Goal: Task Accomplishment & Management: Manage account settings

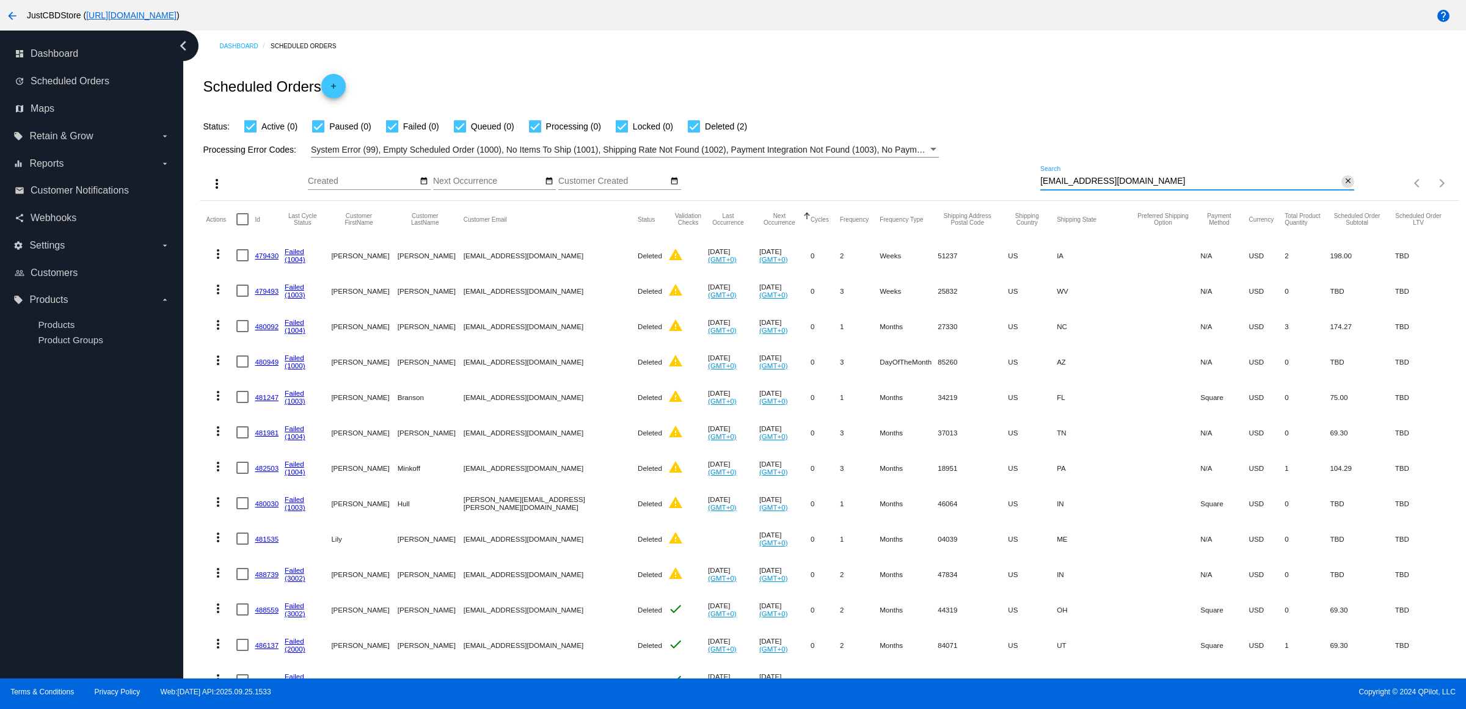
click at [1343, 186] on mat-icon "close" at bounding box center [1347, 181] width 9 height 10
click at [1339, 193] on mat-icon "search" at bounding box center [1346, 183] width 15 height 19
click at [1332, 186] on input "Search" at bounding box center [1197, 181] width 314 height 10
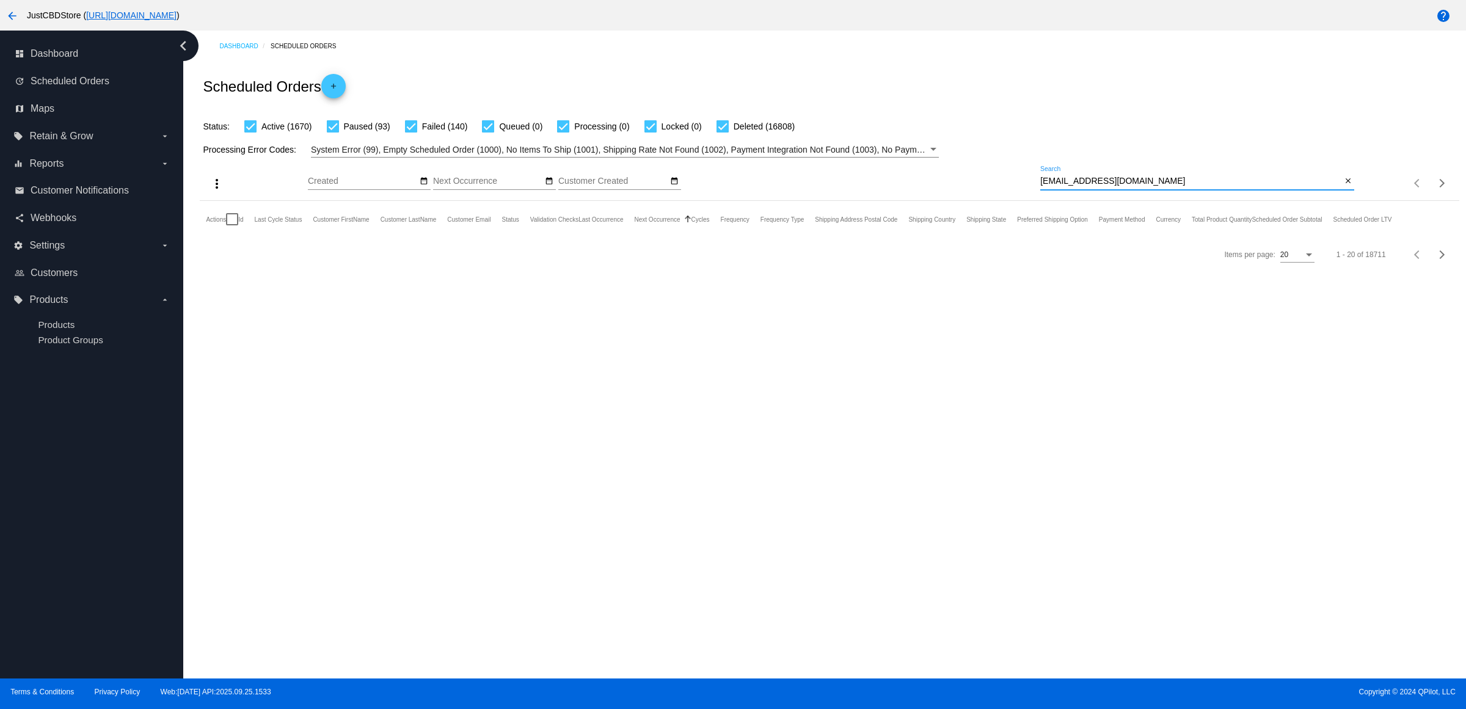
type input "[EMAIL_ADDRESS][DOMAIN_NAME]"
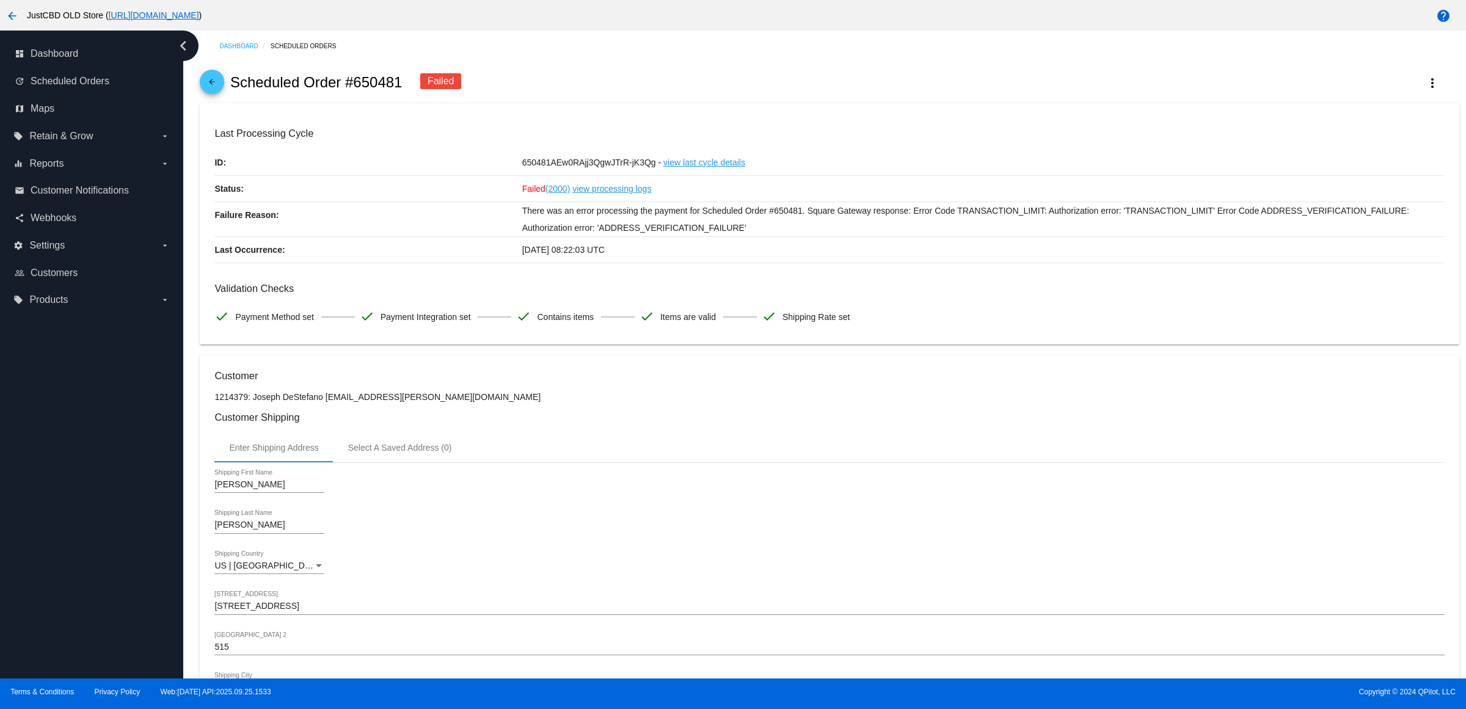
click at [218, 85] on mat-icon "arrow_back" at bounding box center [212, 85] width 15 height 15
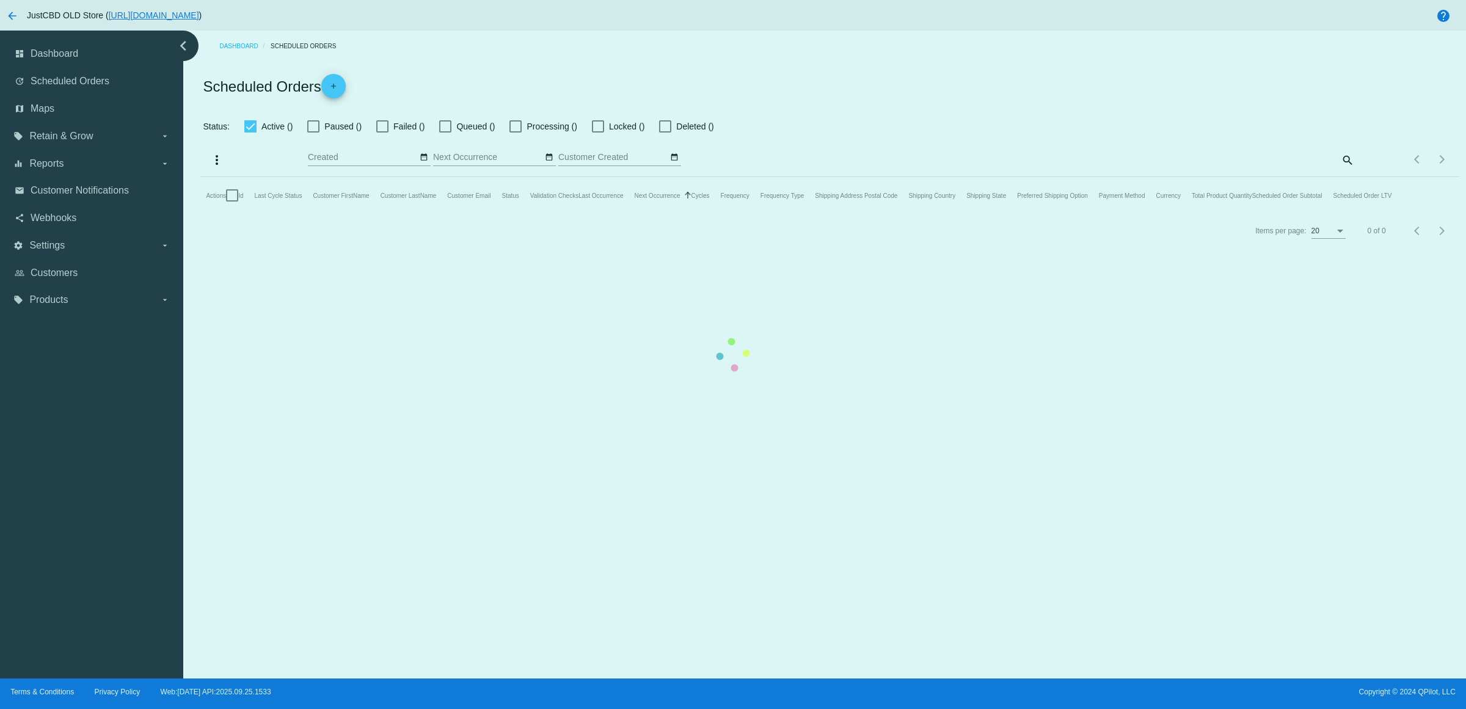
checkbox input "true"
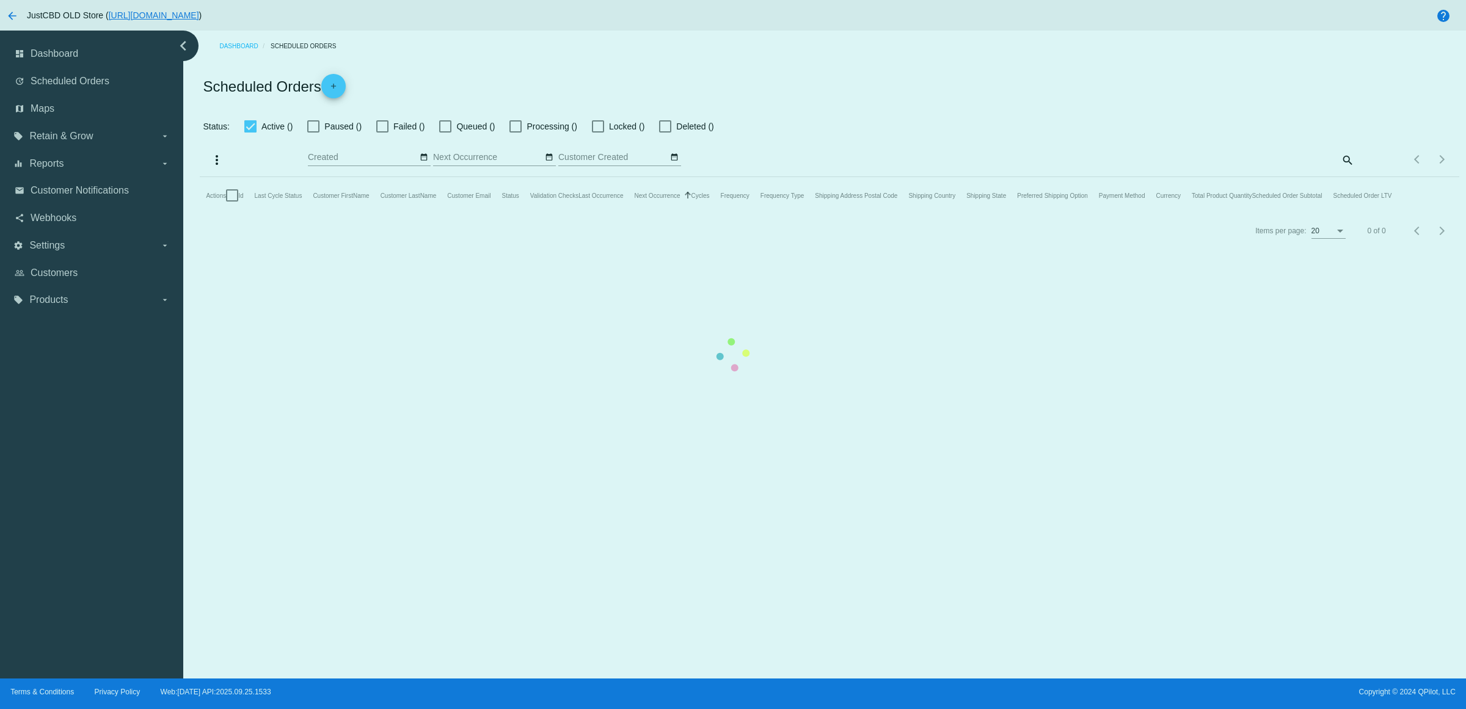
checkbox input "true"
